Goal: Task Accomplishment & Management: Use online tool/utility

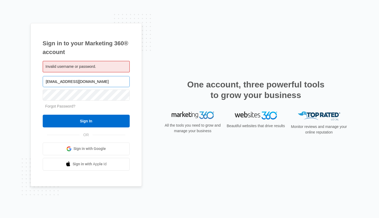
click at [93, 83] on input "marketing@alliance-training.com" at bounding box center [86, 81] width 87 height 11
click at [93, 83] on input "[EMAIL_ADDRESS][DOMAIN_NAME]" at bounding box center [86, 81] width 87 height 11
type input "M"
type input "m"
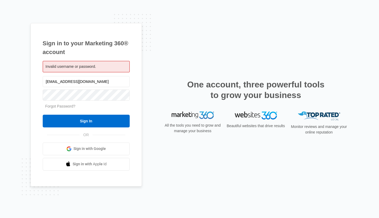
type input "marketing@alliance-training.com"
